Goal: Transaction & Acquisition: Subscribe to service/newsletter

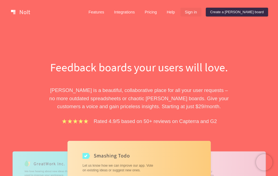
click at [201, 13] on link "Sign in" at bounding box center [190, 12] width 21 height 9
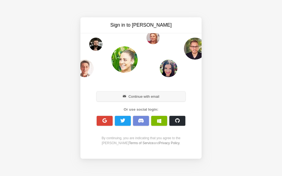
click at [137, 100] on button "Continue with email" at bounding box center [141, 97] width 89 height 10
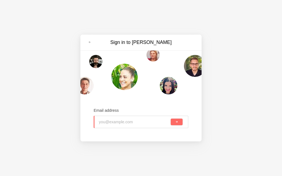
type input "[EMAIL_ADDRESS][DOMAIN_NAME]"
click at [179, 122] on button "submit" at bounding box center [177, 122] width 12 height 7
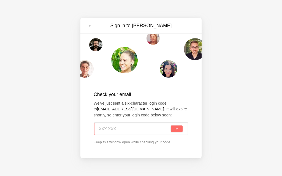
paste input "PK9-6P7"
click at [174, 129] on button "submit" at bounding box center [177, 129] width 12 height 7
type input "PK9-6P7"
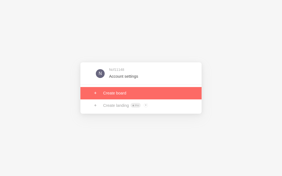
click at [118, 92] on link at bounding box center [140, 93] width 121 height 12
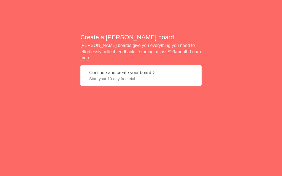
click at [117, 76] on span "Start your 10-day free trial" at bounding box center [141, 79] width 104 height 6
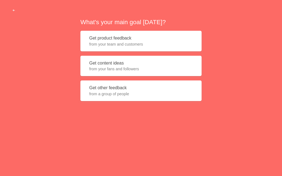
click at [108, 74] on button "Get content ideas from your fans and followers" at bounding box center [140, 66] width 121 height 21
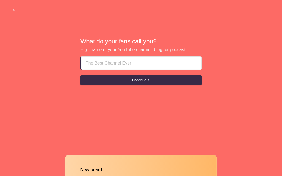
type input "Indian Escorts In Fujairah fuj %%~ +971569636398"
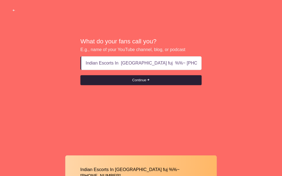
click at [138, 82] on button "Continue" at bounding box center [140, 80] width 121 height 10
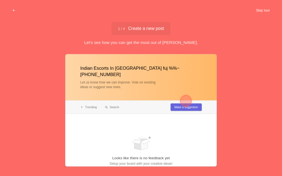
click at [258, 11] on button "Skip tour" at bounding box center [262, 11] width 27 height 10
